Goal: Information Seeking & Learning: Learn about a topic

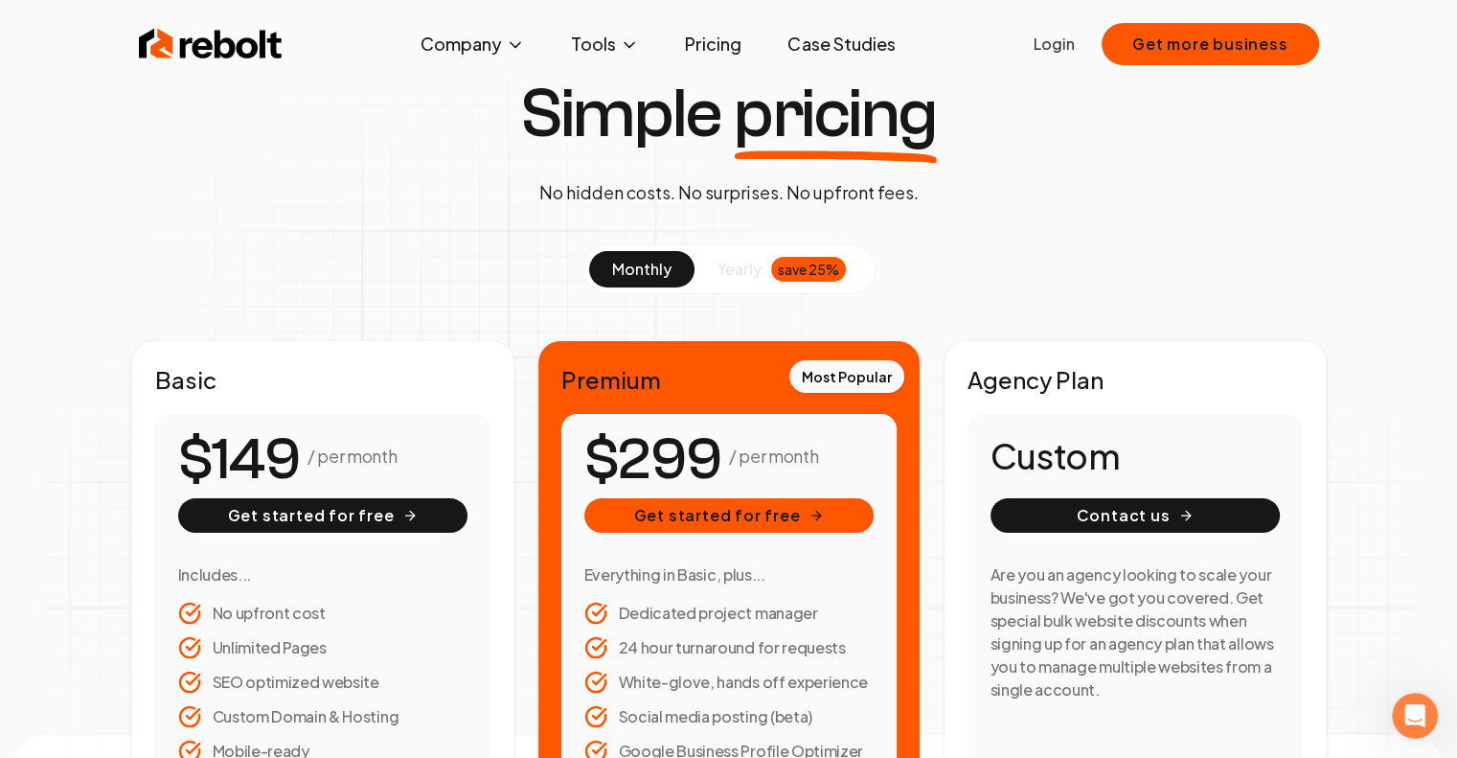
scroll to position [287, 0]
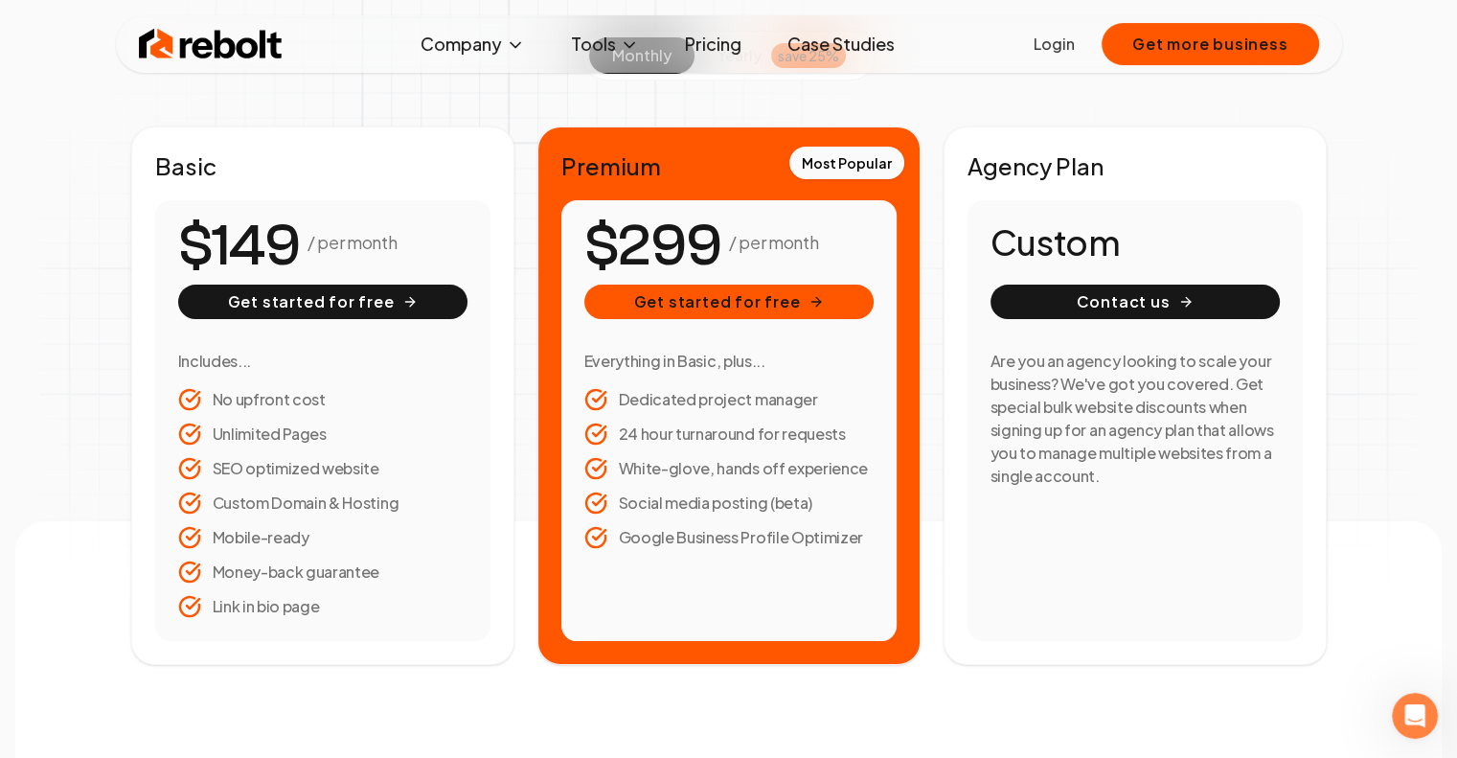
click at [837, 43] on link "Case Studies" at bounding box center [841, 44] width 138 height 38
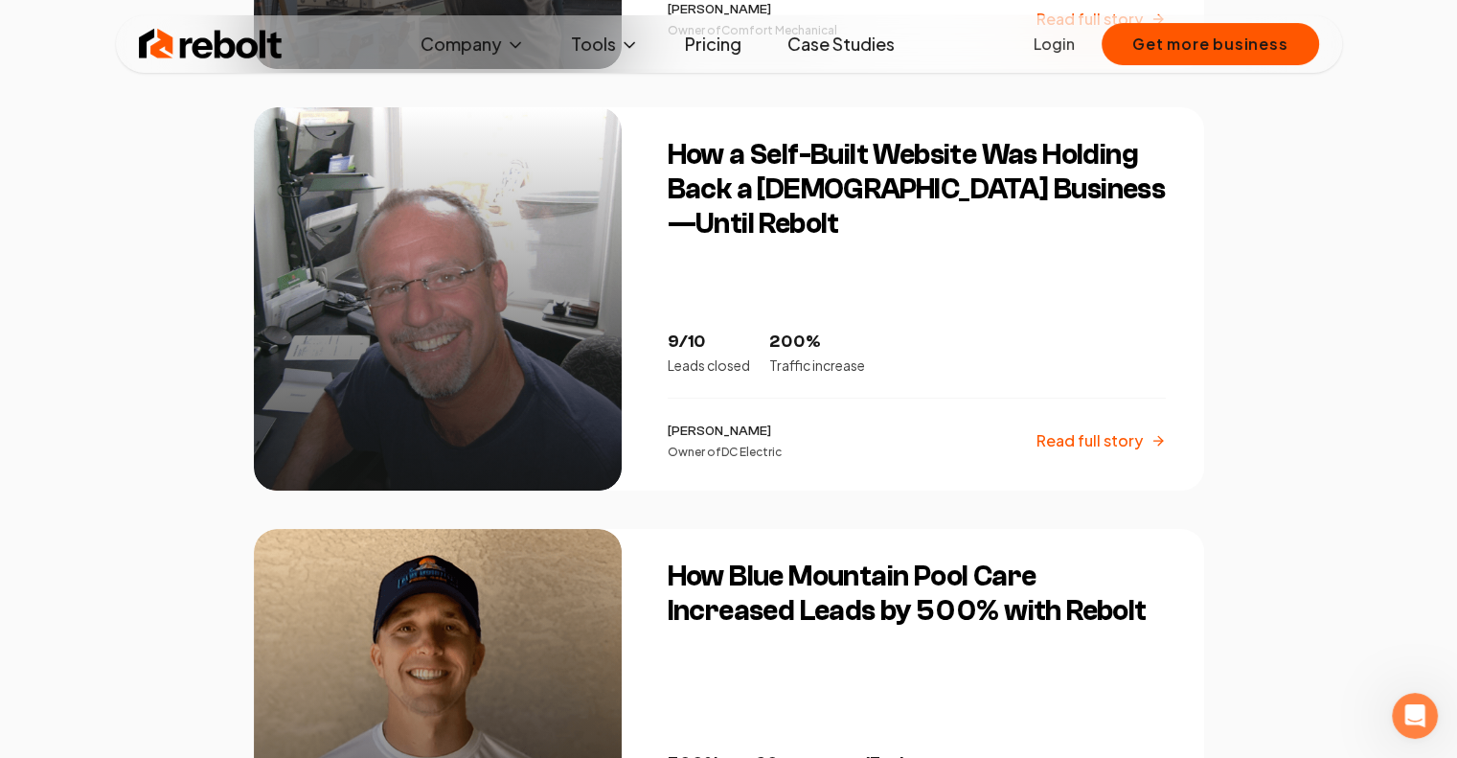
scroll to position [2107, 0]
